Goal: Navigation & Orientation: Find specific page/section

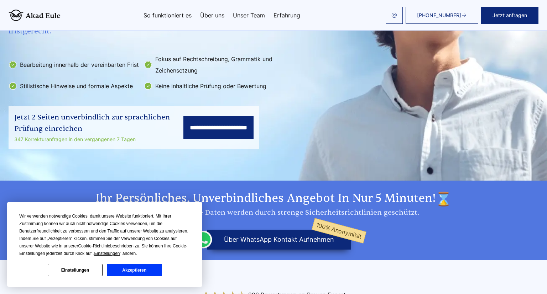
scroll to position [188, 0]
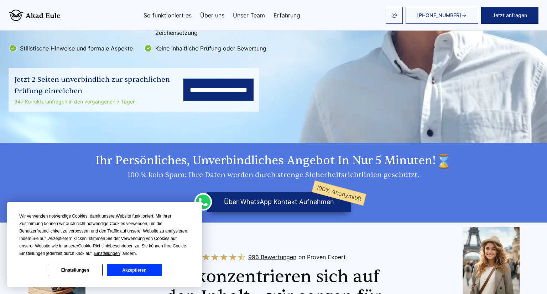
click at [142, 273] on button "Akzeptieren" at bounding box center [134, 270] width 55 height 12
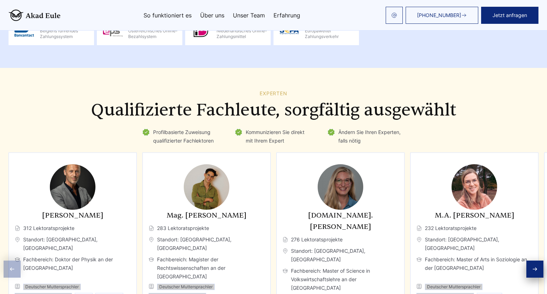
scroll to position [1052, 0]
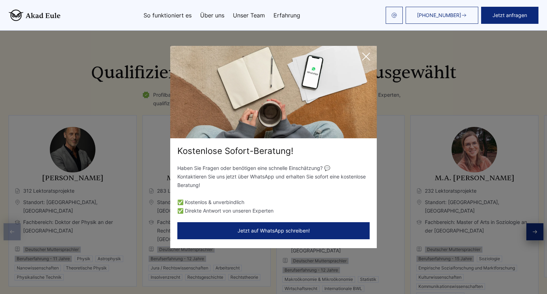
click at [363, 55] on icon at bounding box center [366, 56] width 14 height 14
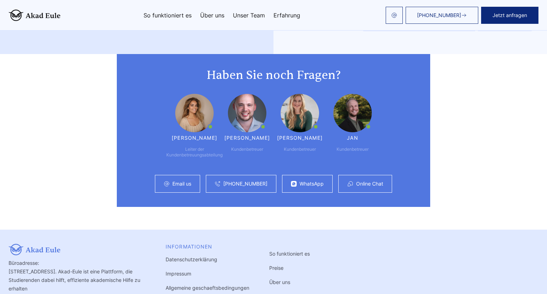
scroll to position [1879, 0]
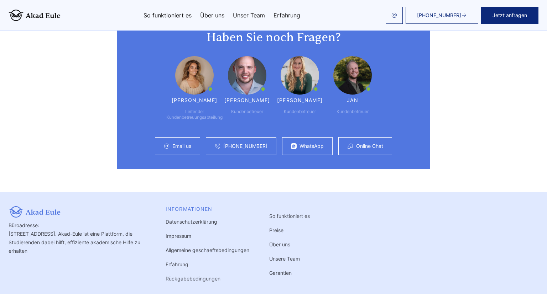
click at [294, 103] on div "[PERSON_NAME]" at bounding box center [300, 100] width 46 height 6
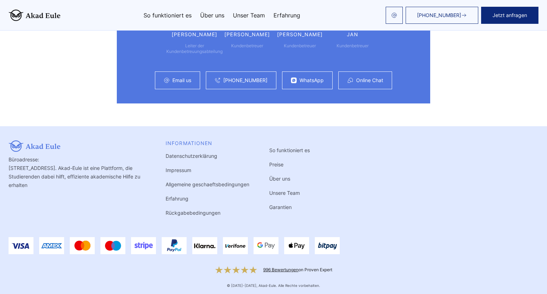
click at [278, 166] on link "Preise" at bounding box center [276, 165] width 14 height 6
click at [278, 167] on link "Preise" at bounding box center [276, 165] width 14 height 6
click at [277, 165] on link "Preise" at bounding box center [276, 165] width 14 height 6
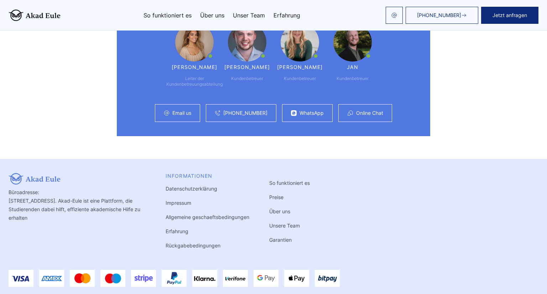
scroll to position [1949, 0]
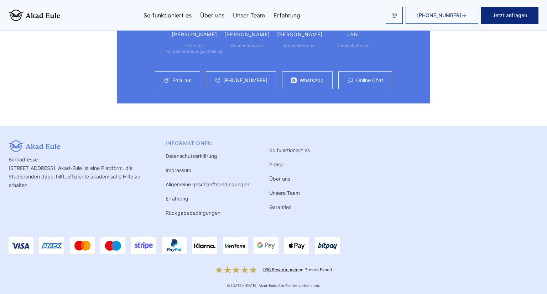
click at [278, 166] on link "Preise" at bounding box center [276, 165] width 14 height 6
click at [178, 14] on link "So funktioniert es" at bounding box center [167, 15] width 48 height 6
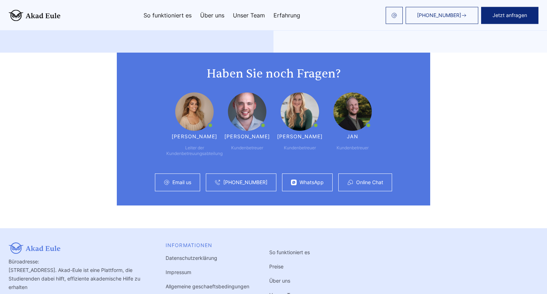
scroll to position [1949, 0]
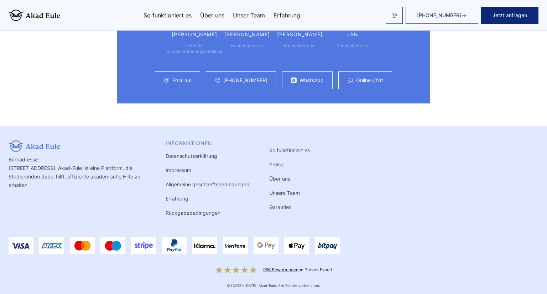
click at [279, 165] on link "Preise" at bounding box center [276, 165] width 14 height 6
click at [402, 15] on link at bounding box center [393, 15] width 17 height 17
